Goal: Information Seeking & Learning: Check status

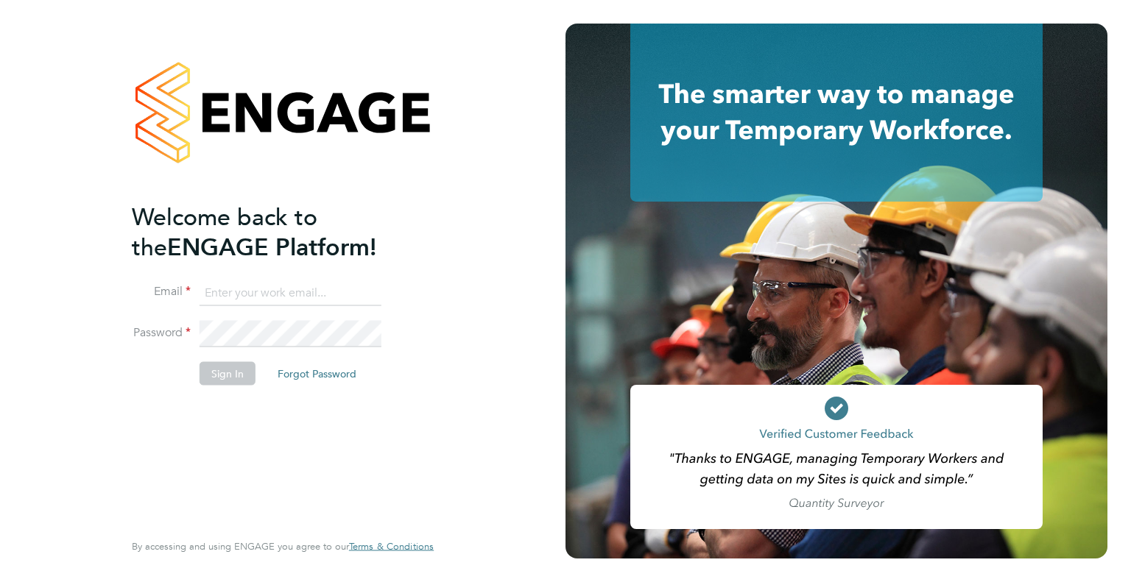
type input "wates@alliance-msp.co.uk"
click at [227, 363] on button "Sign In" at bounding box center [228, 373] width 56 height 24
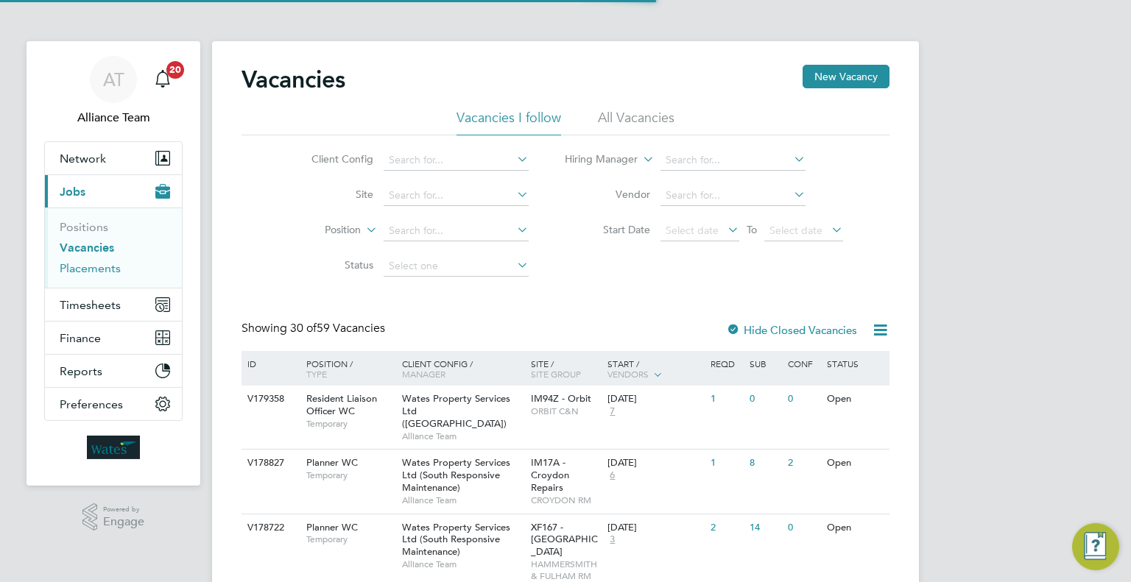
click at [101, 272] on link "Placements" at bounding box center [90, 268] width 61 height 14
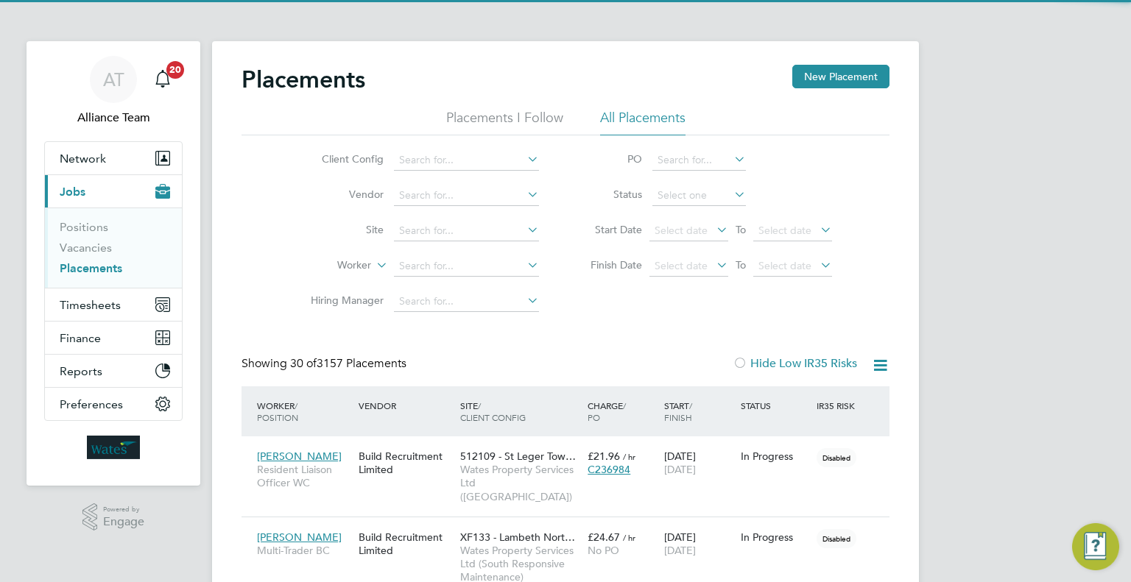
click at [484, 282] on b "Spanto" at bounding box center [501, 286] width 35 height 13
type input "Richard Spanton"
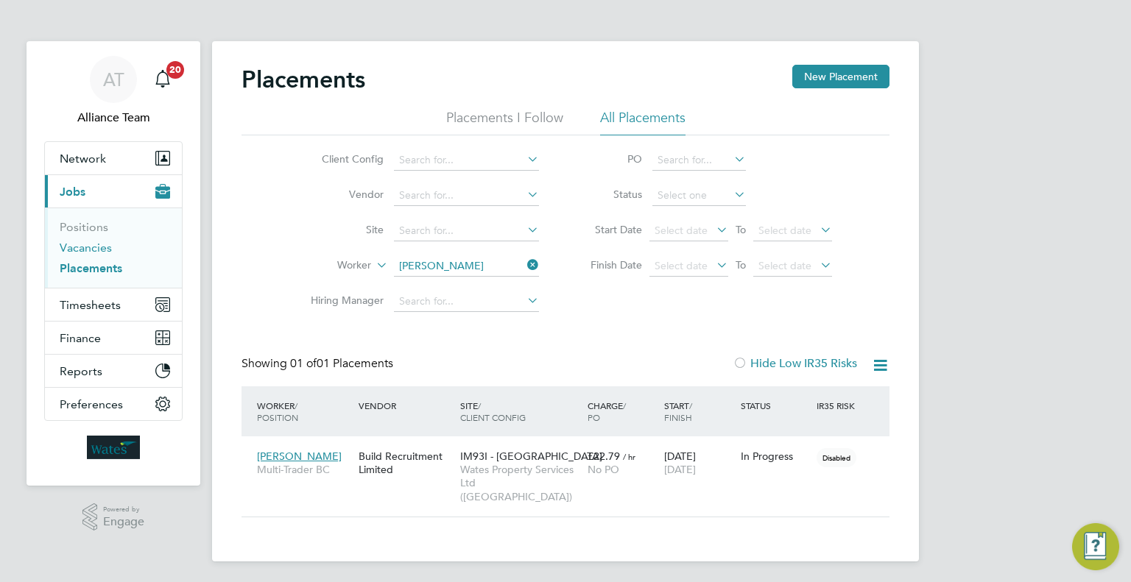
drag, startPoint x: 96, startPoint y: 251, endPoint x: 463, endPoint y: 506, distance: 446.4
click at [96, 251] on link "Vacancies" at bounding box center [86, 248] width 52 height 14
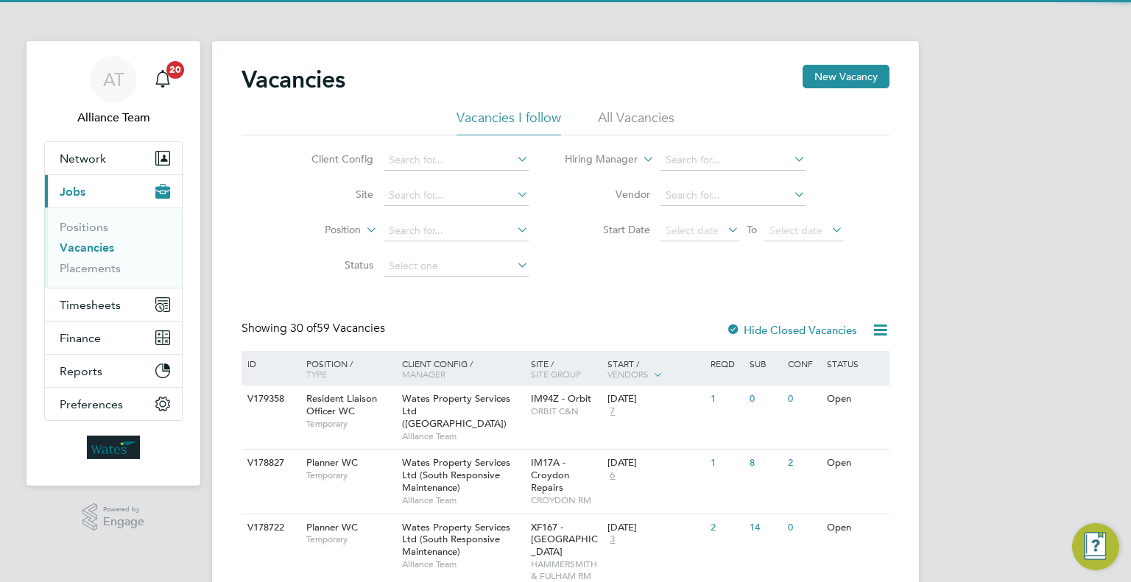
click at [466, 450] on div "Wates Property Services Ltd (South Responsive Maintenance) Alliance Team" at bounding box center [462, 481] width 129 height 63
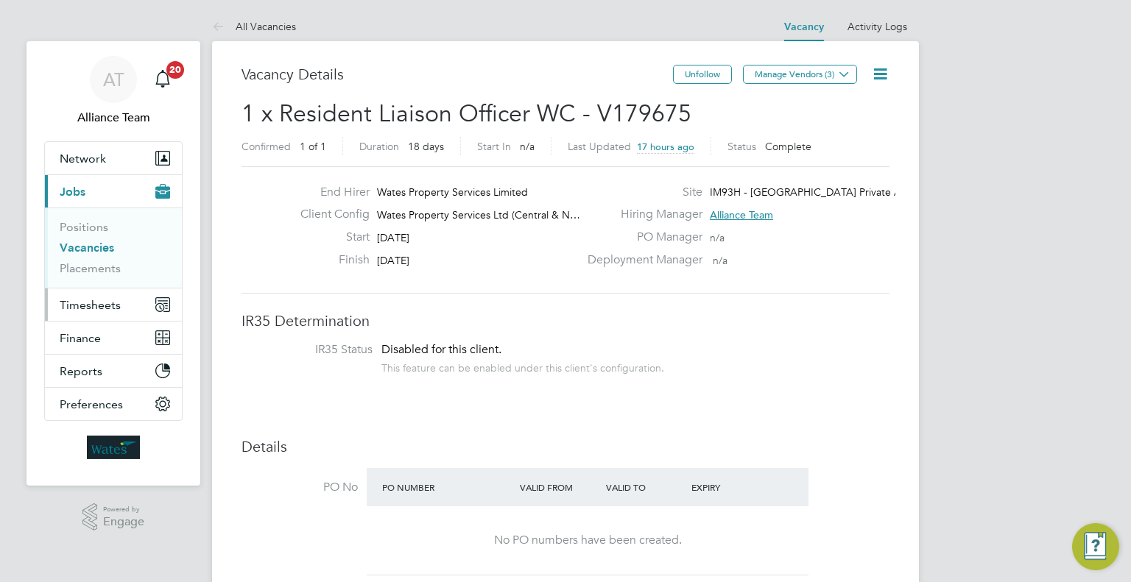
click at [111, 303] on span "Timesheets" at bounding box center [90, 305] width 61 height 14
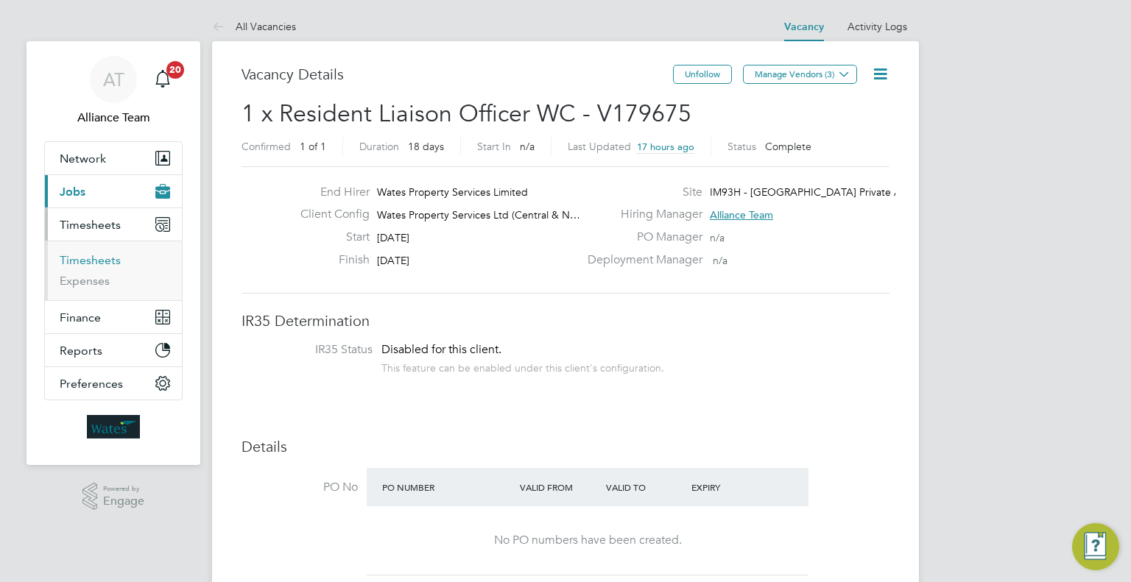
drag, startPoint x: 85, startPoint y: 259, endPoint x: 201, endPoint y: 241, distance: 117.0
click at [85, 259] on link "Timesheets" at bounding box center [90, 260] width 61 height 14
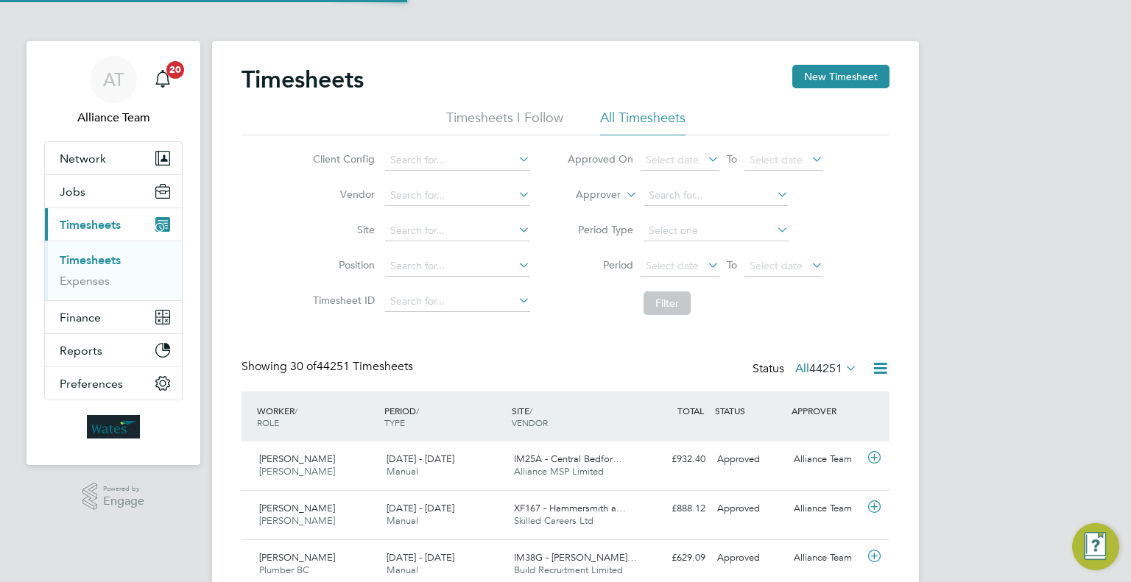
scroll to position [37, 128]
click at [586, 191] on label "Approver" at bounding box center [587, 195] width 66 height 15
click at [593, 214] on li "Worker" at bounding box center [584, 211] width 72 height 19
click at [682, 198] on input at bounding box center [715, 196] width 145 height 21
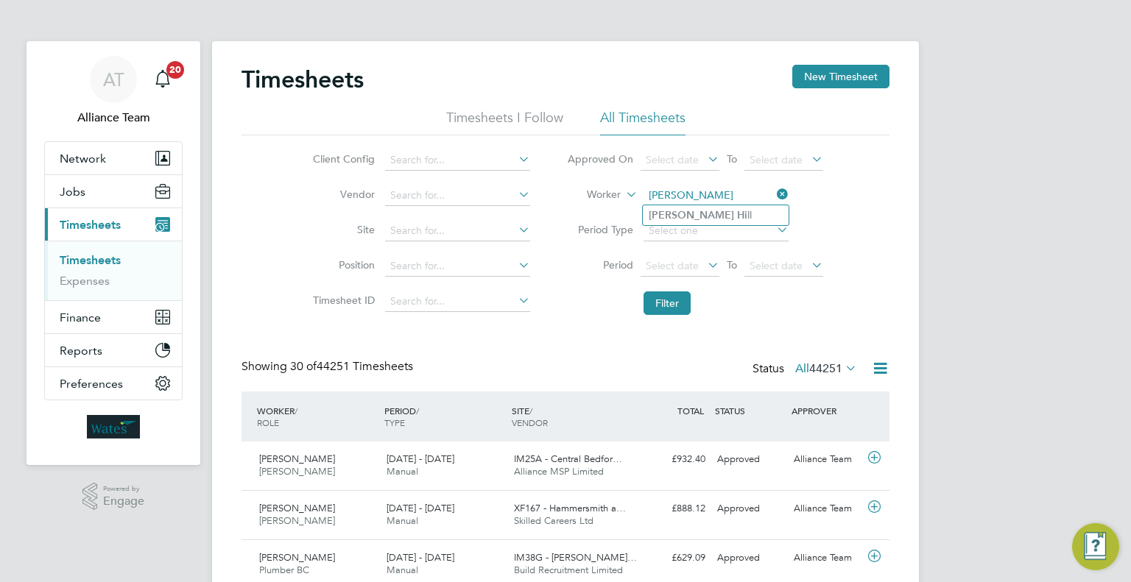
type input "[PERSON_NAME]"
click at [703, 225] on ul "[PERSON_NAME] Hi ll" at bounding box center [715, 215] width 147 height 21
click at [686, 191] on input at bounding box center [715, 196] width 145 height 21
click at [698, 209] on li "[PERSON_NAME] Hi ll" at bounding box center [716, 215] width 146 height 20
type input "[PERSON_NAME]"
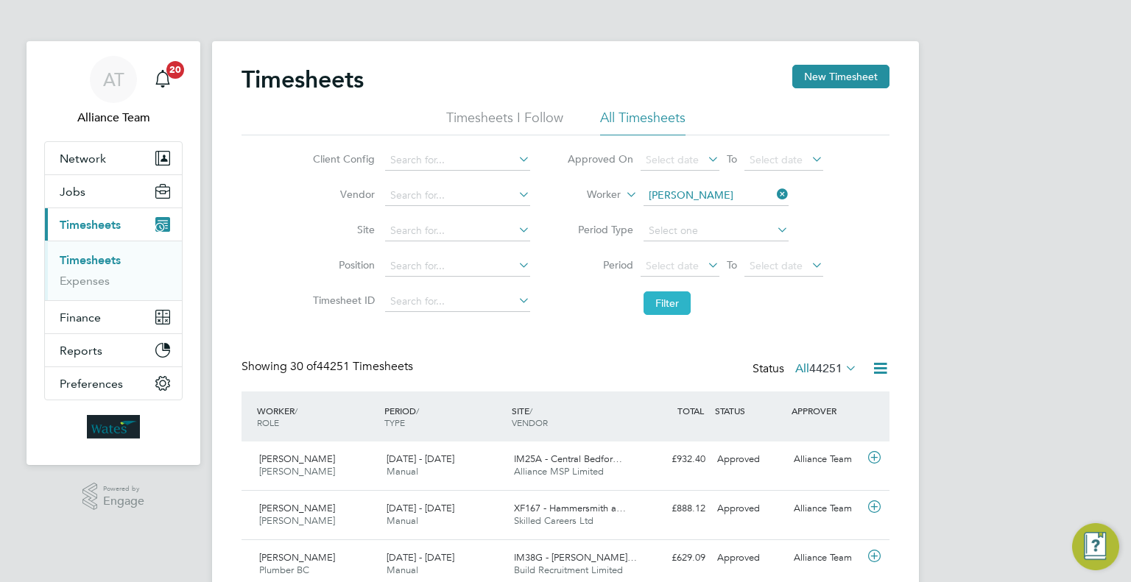
click at [667, 308] on button "Filter" at bounding box center [666, 304] width 47 height 24
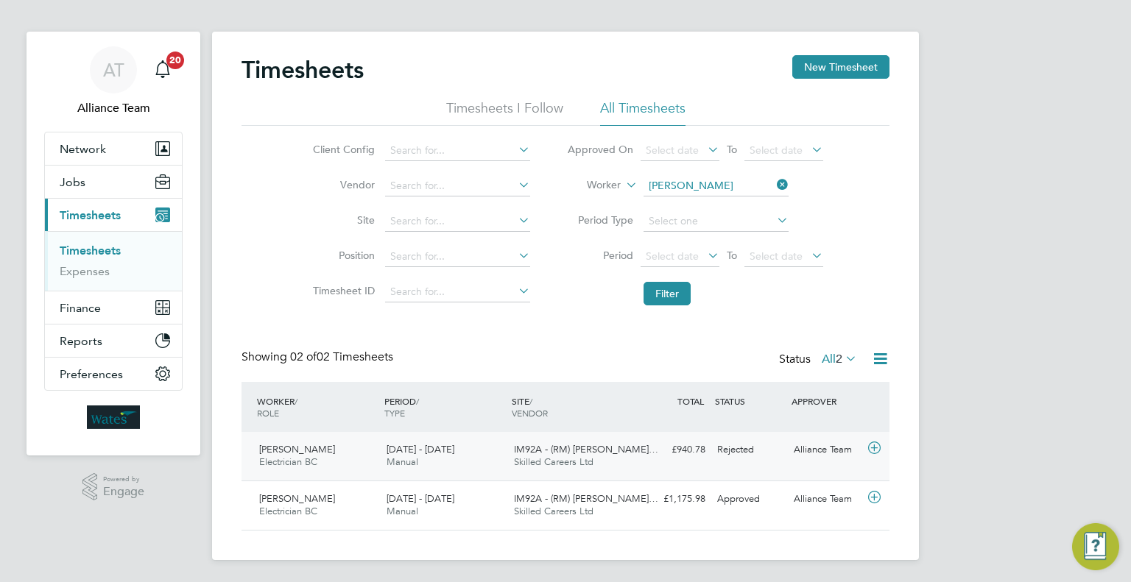
click at [749, 469] on div "[PERSON_NAME] Electrician BC [DATE] - [DATE] [DATE] - [DATE] Manual IM92A - (RM…" at bounding box center [565, 456] width 648 height 49
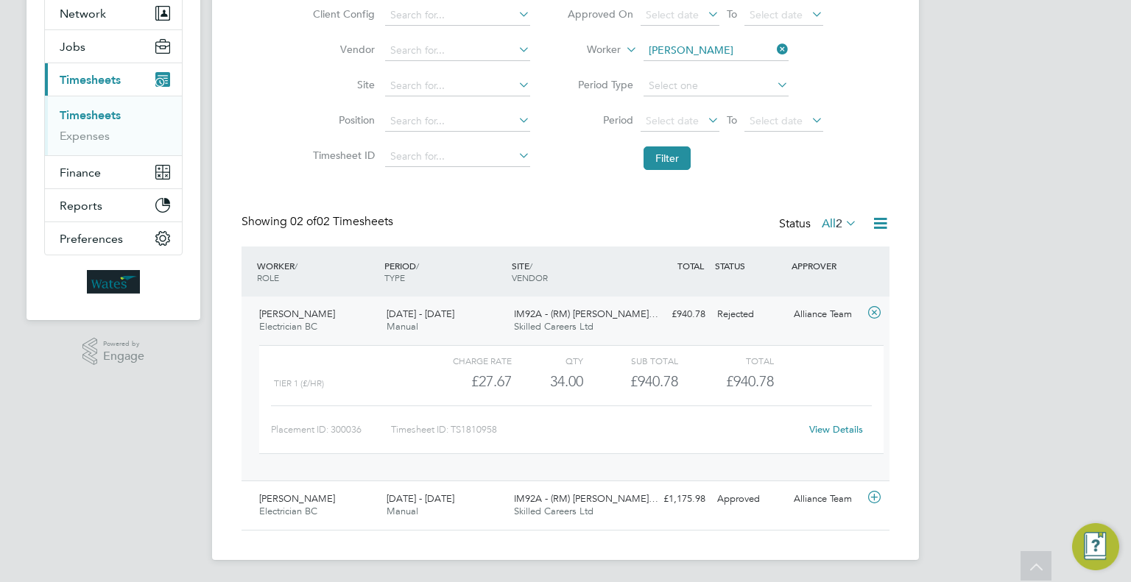
click at [827, 424] on link "View Details" at bounding box center [836, 429] width 54 height 13
click at [96, 35] on button "Jobs" at bounding box center [113, 46] width 137 height 32
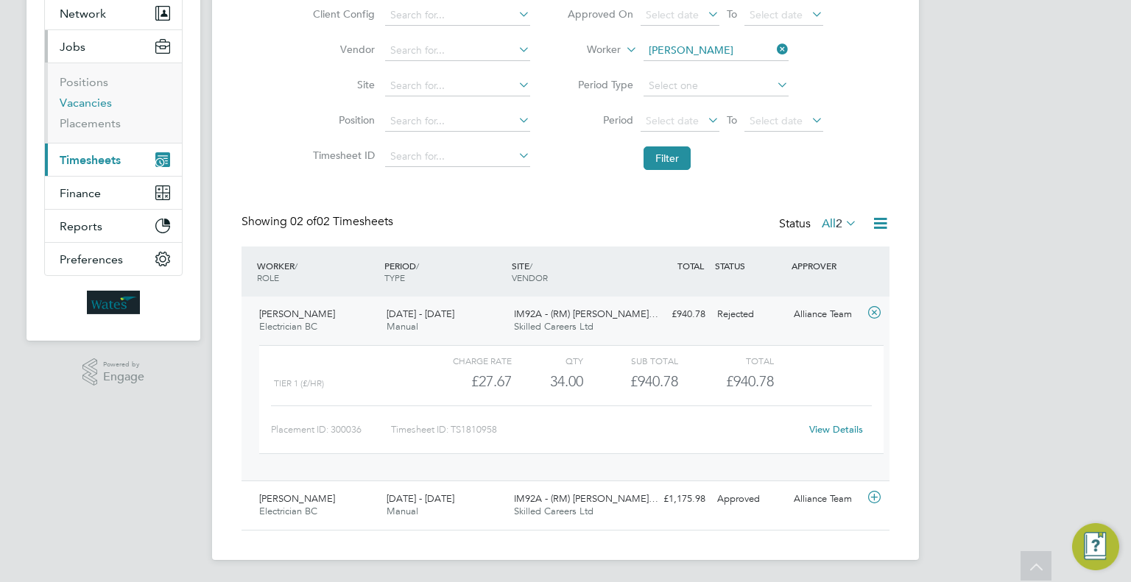
drag, startPoint x: 71, startPoint y: 102, endPoint x: 153, endPoint y: 117, distance: 83.8
click at [71, 102] on link "Vacancies" at bounding box center [86, 103] width 52 height 14
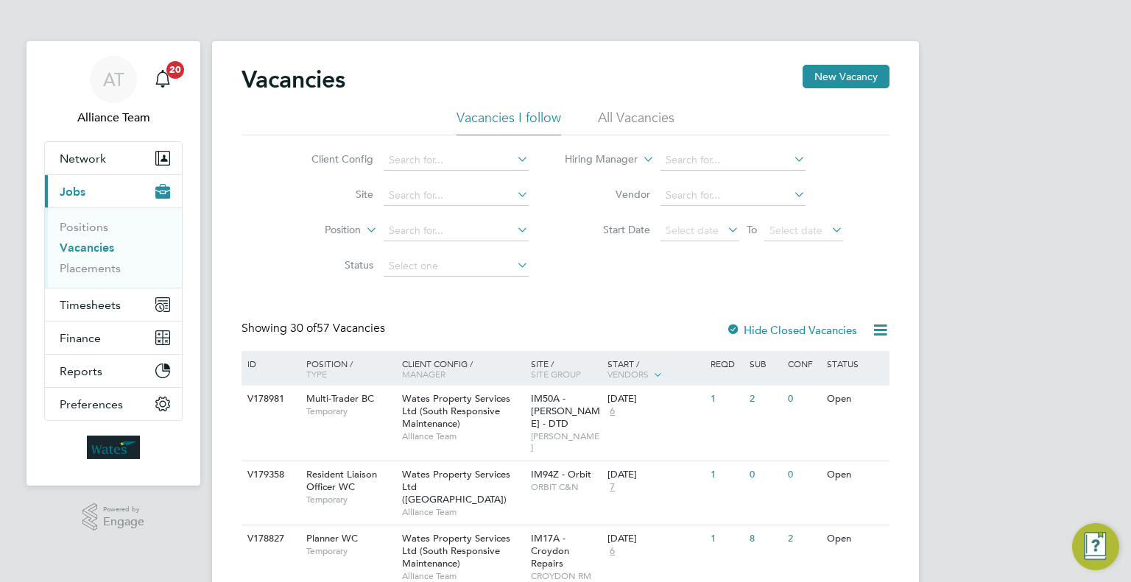
click at [557, 431] on span "[PERSON_NAME]" at bounding box center [566, 442] width 70 height 23
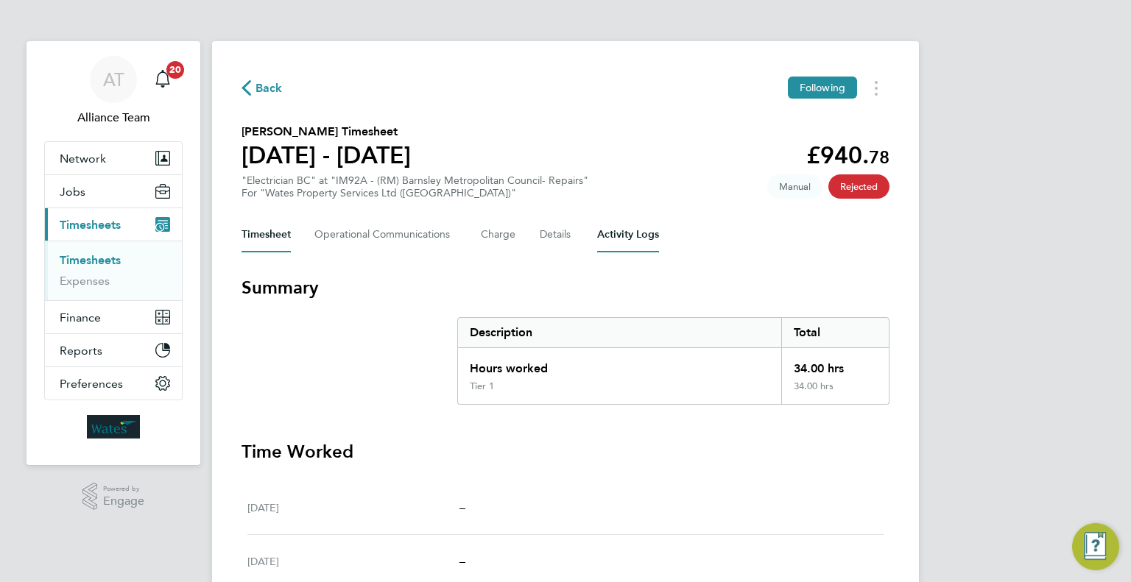
click at [627, 222] on Logs-tab "Activity Logs" at bounding box center [628, 234] width 62 height 35
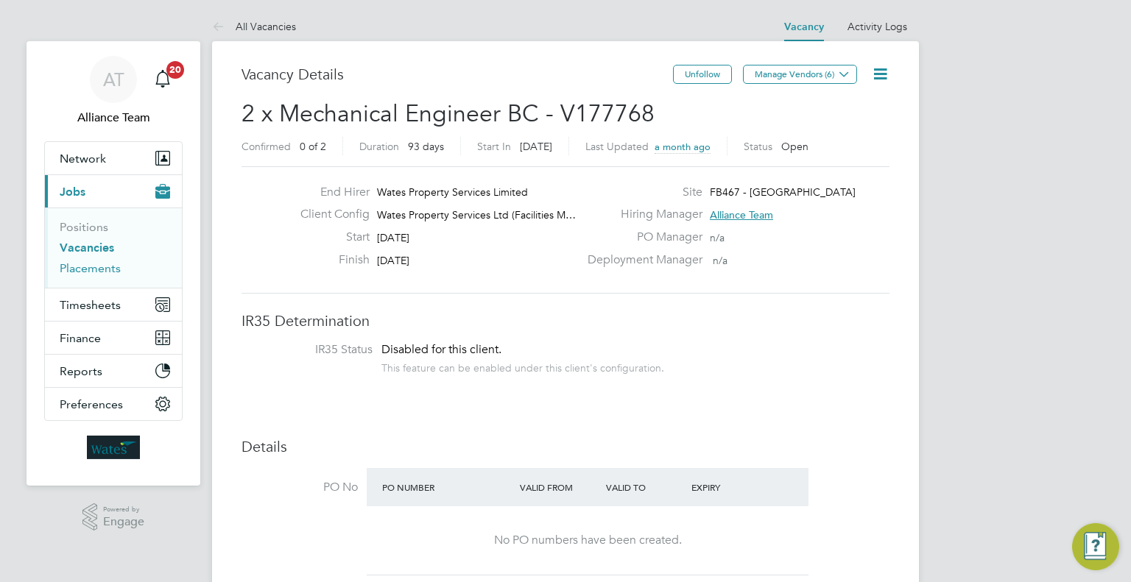
click at [91, 269] on link "Placements" at bounding box center [90, 268] width 61 height 14
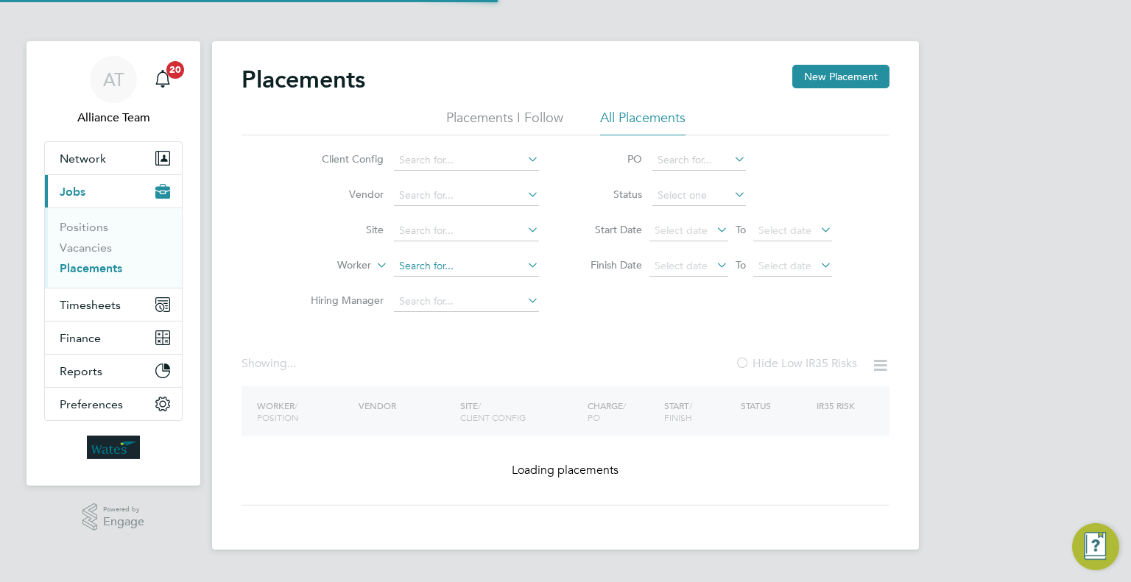
click at [437, 262] on input at bounding box center [466, 266] width 145 height 21
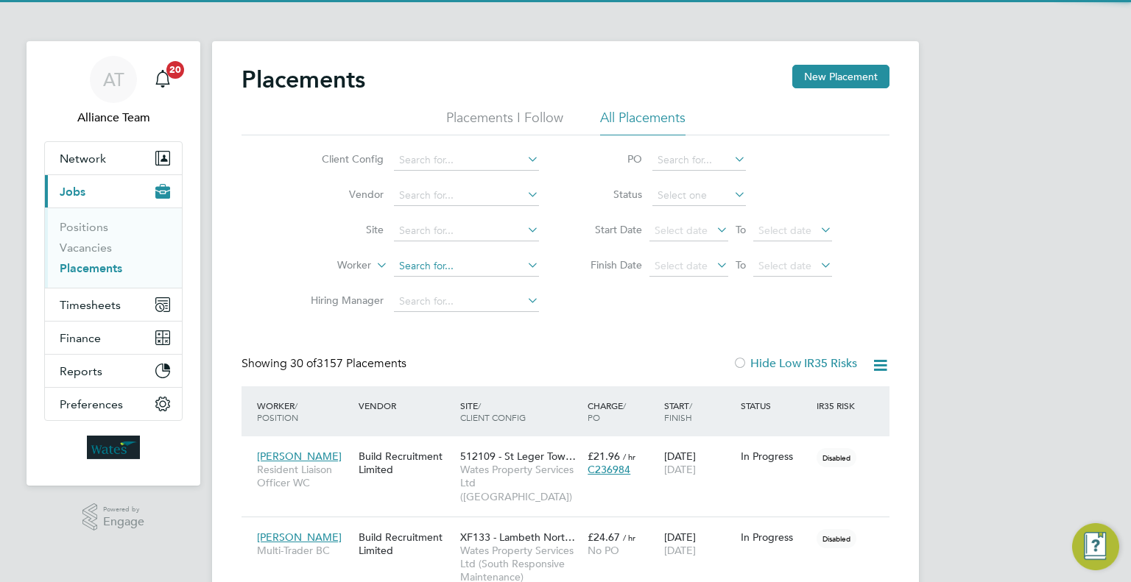
scroll to position [69, 128]
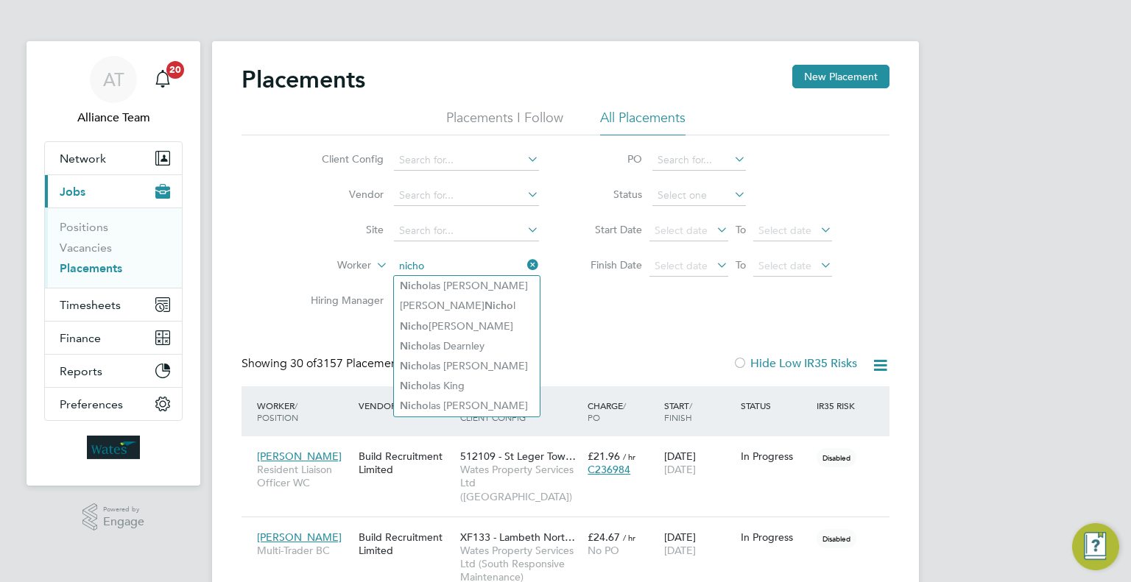
type input "nicho"
